Goal: Book appointment/travel/reservation

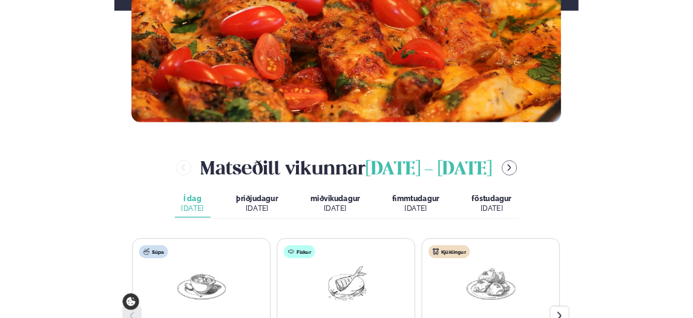
scroll to position [495, 0]
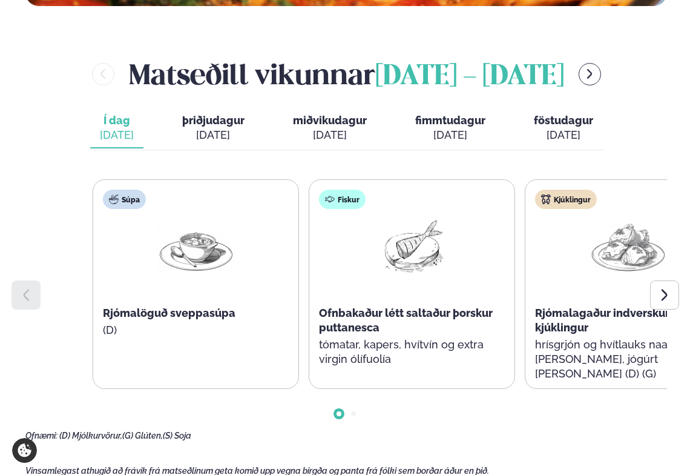
click at [406, 308] on span "Ofnbakaður létt saltaður þorskur puttanesca" at bounding box center [406, 319] width 174 height 27
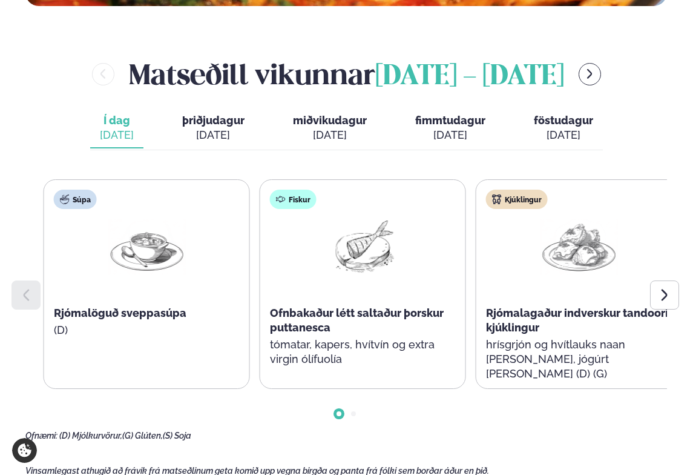
click at [379, 314] on span "Ofnbakaður létt saltaður þorskur puttanesca" at bounding box center [357, 319] width 174 height 27
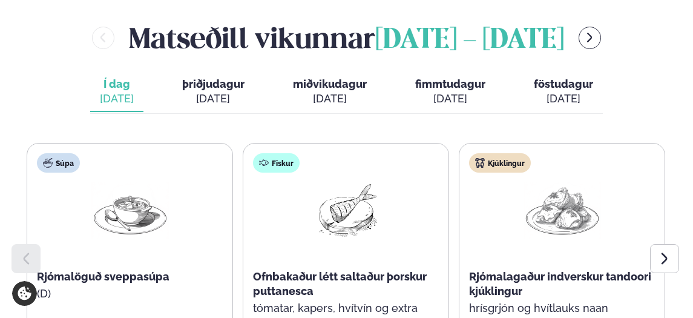
scroll to position [521, 0]
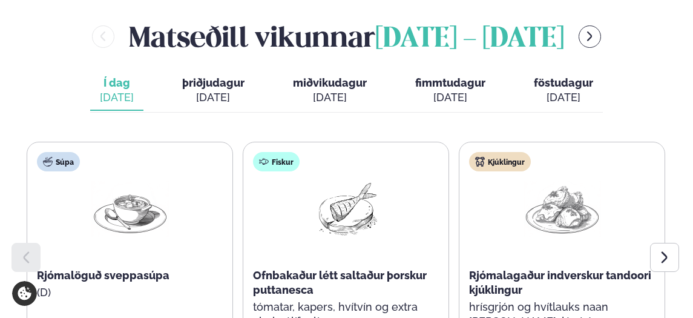
click at [208, 90] on div "[DATE]" at bounding box center [213, 97] width 62 height 15
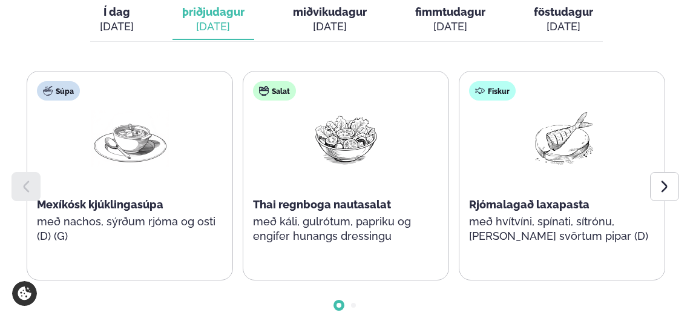
scroll to position [608, 0]
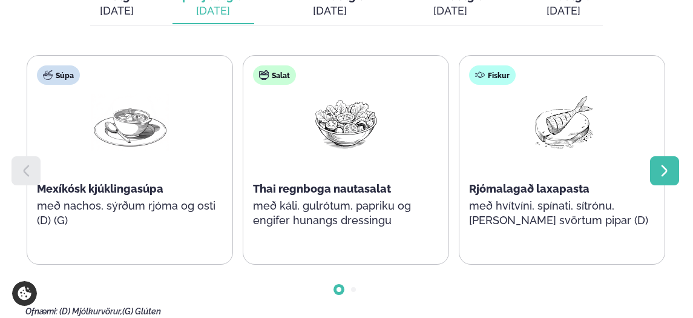
click at [668, 173] on icon at bounding box center [664, 170] width 15 height 15
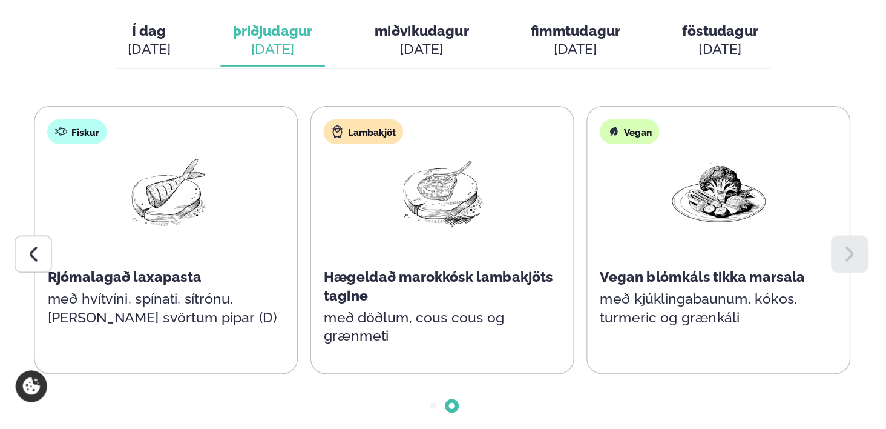
scroll to position [588, 0]
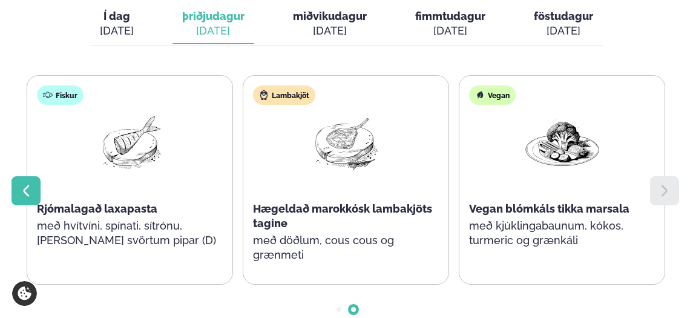
click at [33, 189] on icon at bounding box center [26, 190] width 15 height 15
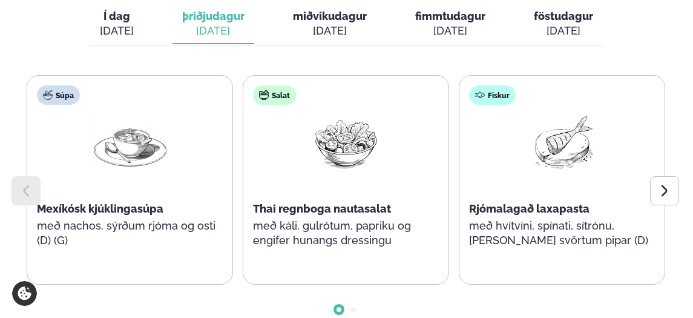
click at [101, 31] on button "Í dag Í d. [DATE]" at bounding box center [116, 24] width 53 height 40
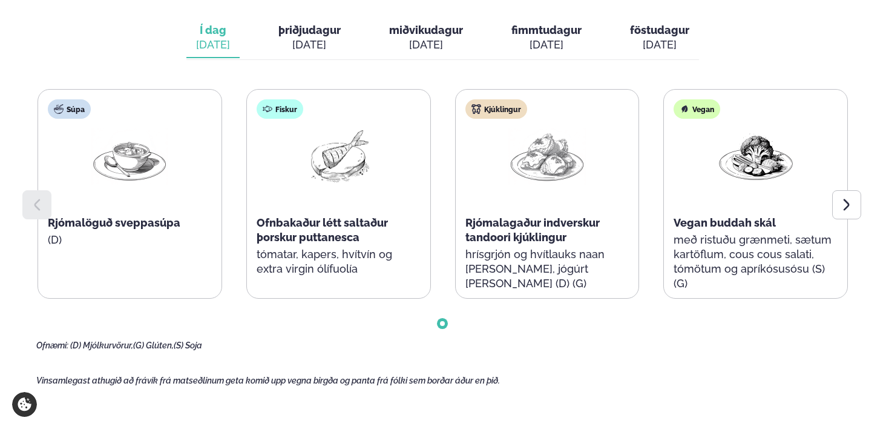
scroll to position [534, 0]
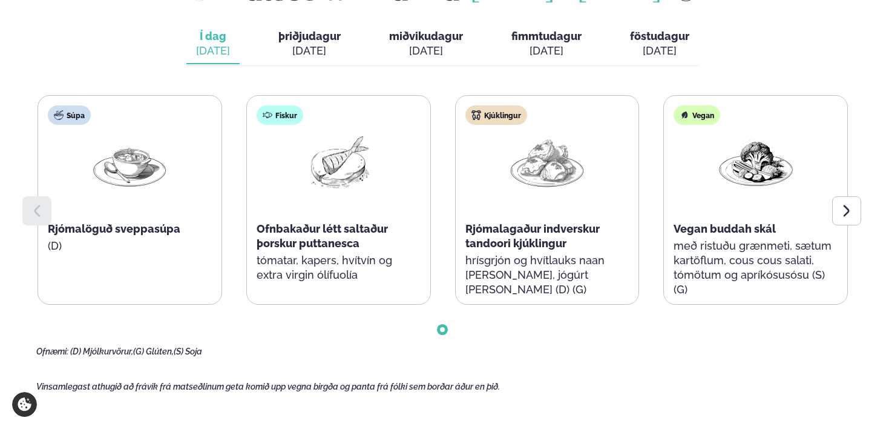
click at [311, 31] on span "þriðjudagur" at bounding box center [309, 36] width 62 height 13
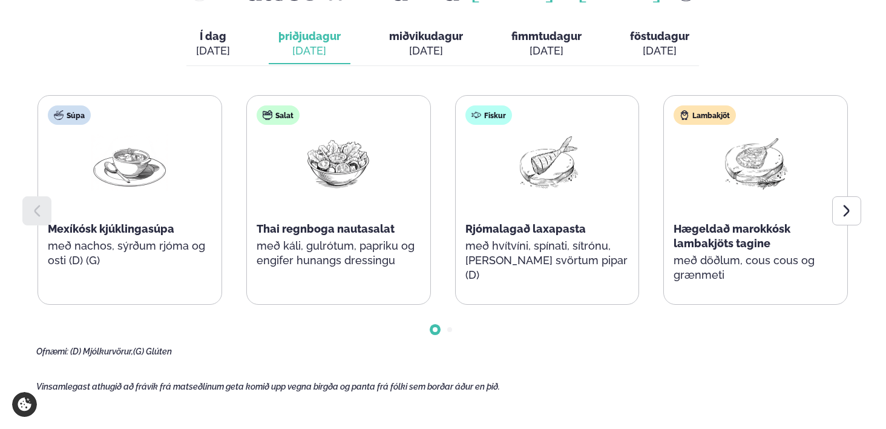
click at [427, 50] on div "[DATE]" at bounding box center [426, 51] width 74 height 15
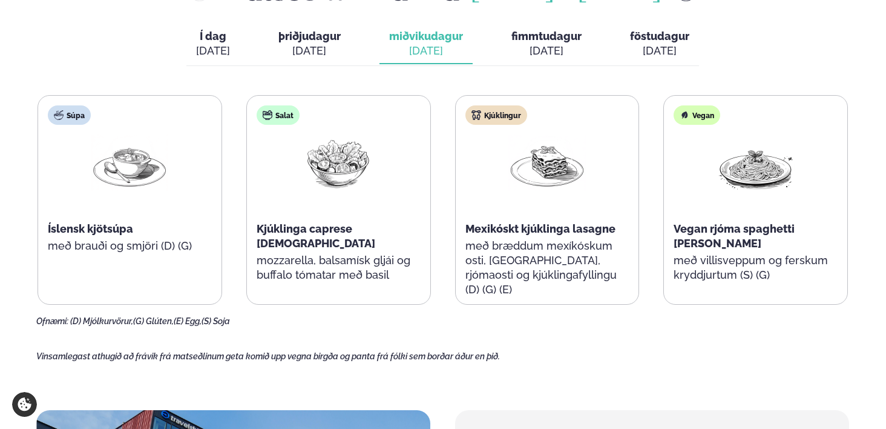
click at [539, 36] on span "fimmtudagur" at bounding box center [547, 36] width 70 height 13
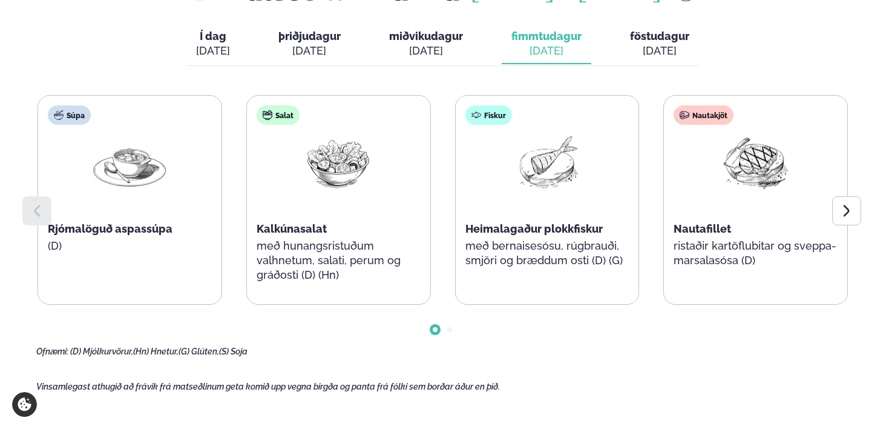
click at [429, 41] on span "miðvikudagur" at bounding box center [426, 36] width 74 height 13
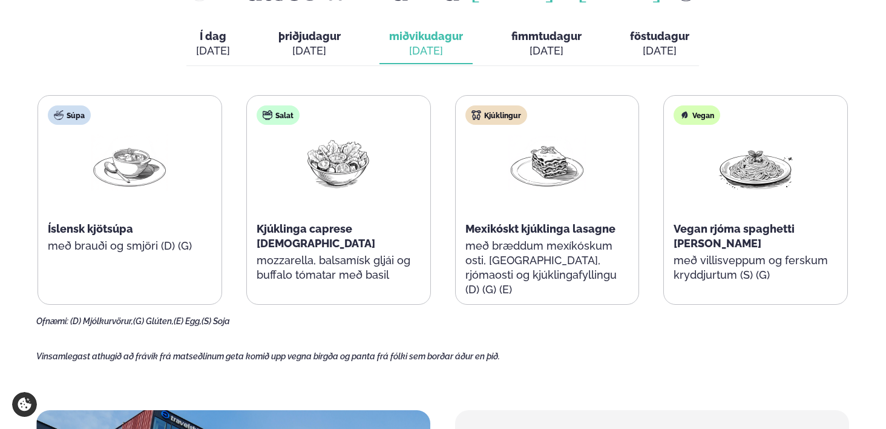
click at [547, 39] on span "fimmtudagur" at bounding box center [547, 36] width 70 height 13
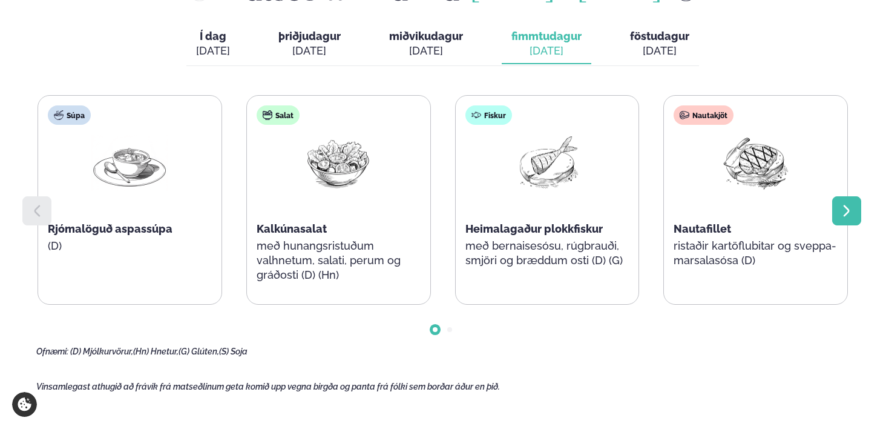
click at [693, 213] on icon at bounding box center [846, 211] width 6 height 12
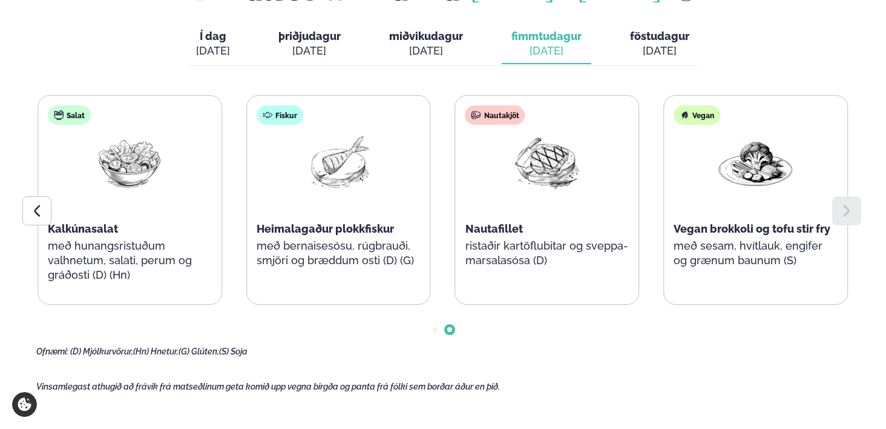
click at [656, 39] on span "föstudagur" at bounding box center [659, 36] width 59 height 13
